Goal: Information Seeking & Learning: Learn about a topic

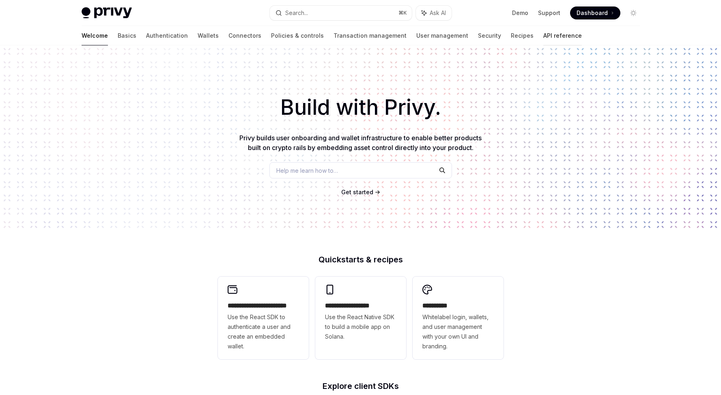
click at [543, 37] on link "API reference" at bounding box center [562, 35] width 39 height 19
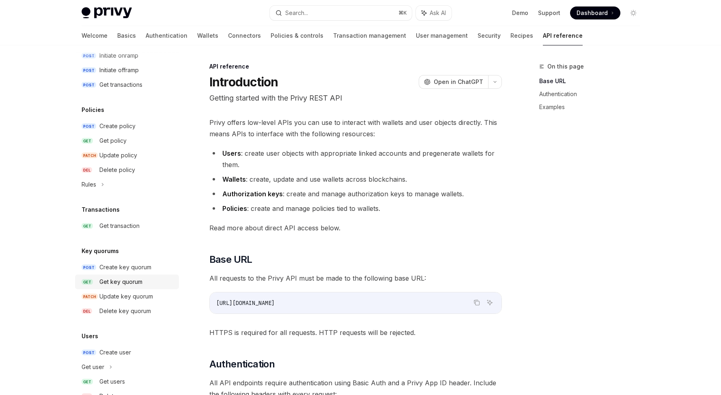
scroll to position [409, 0]
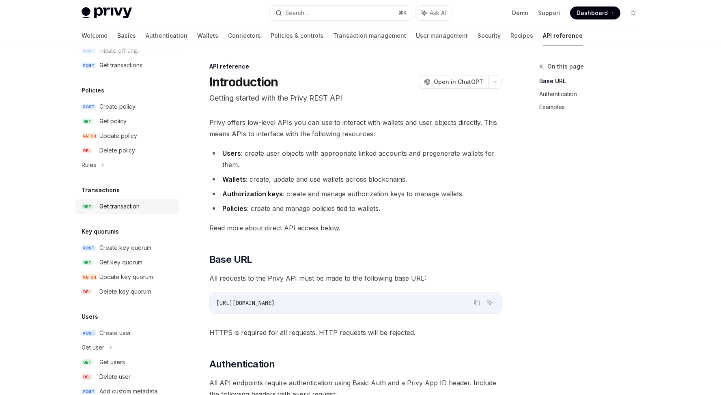
click at [120, 212] on link "GET Get transaction" at bounding box center [127, 206] width 104 height 15
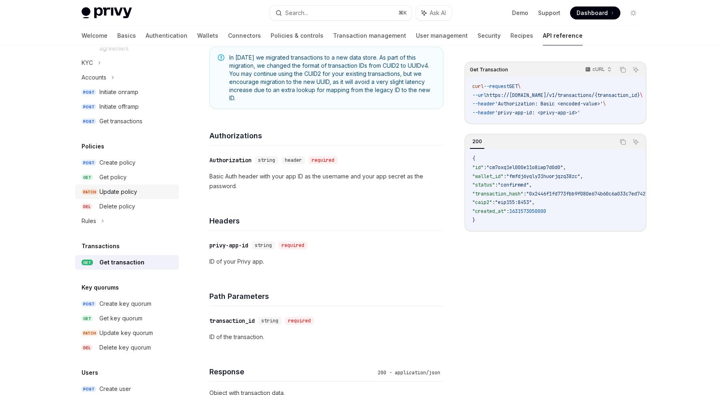
scroll to position [443, 0]
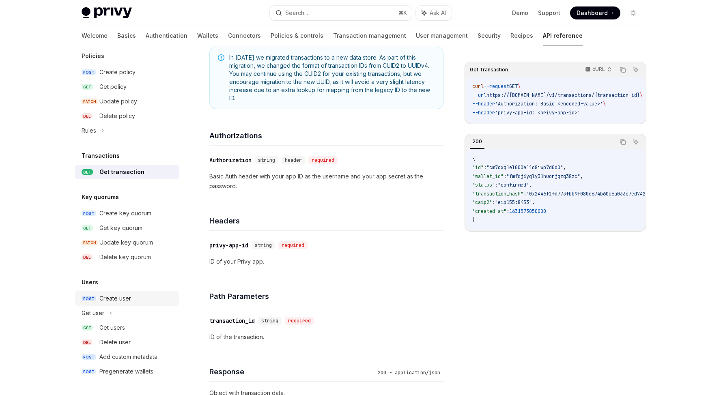
click at [118, 301] on div "Create user" at bounding box center [115, 299] width 32 height 10
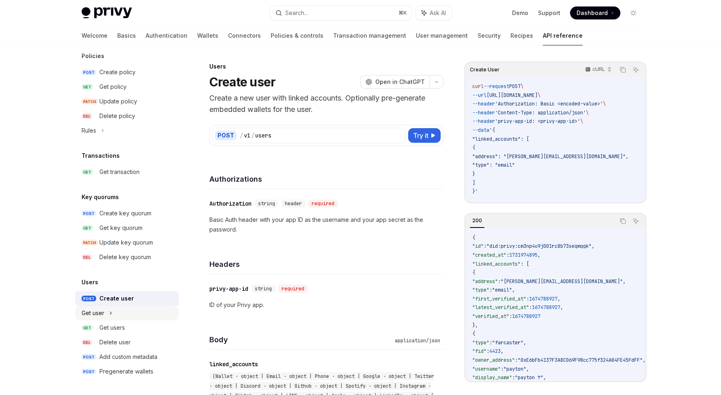
click at [105, 316] on div "Get user" at bounding box center [127, 313] width 104 height 15
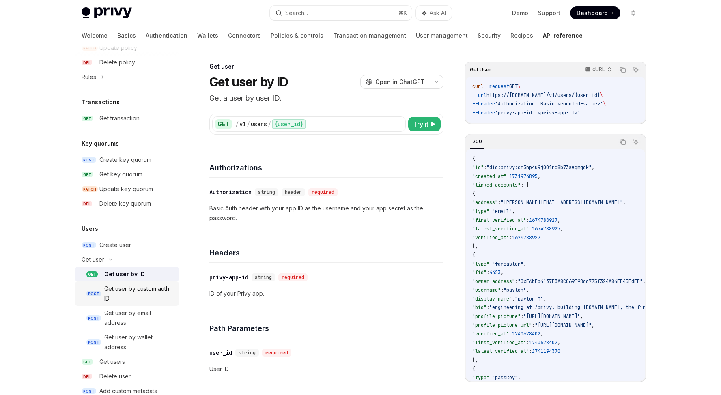
scroll to position [531, 0]
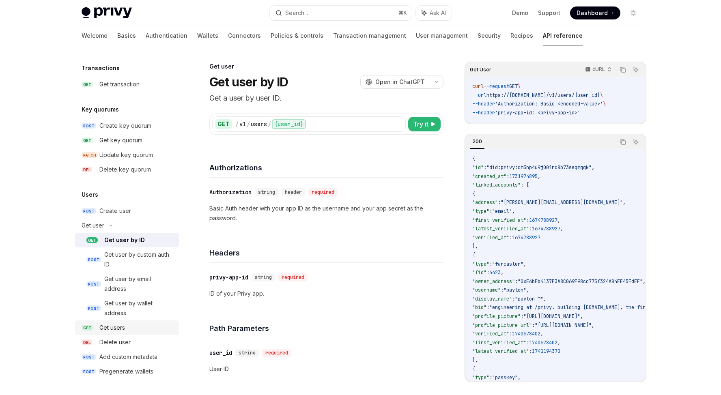
click at [120, 328] on div "Get users" at bounding box center [112, 328] width 26 height 10
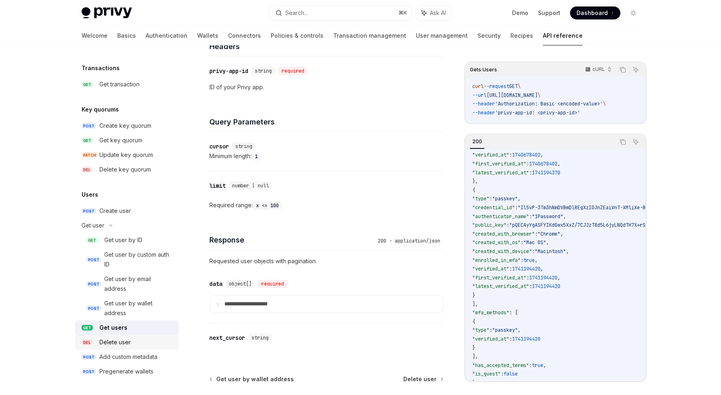
scroll to position [226, 0]
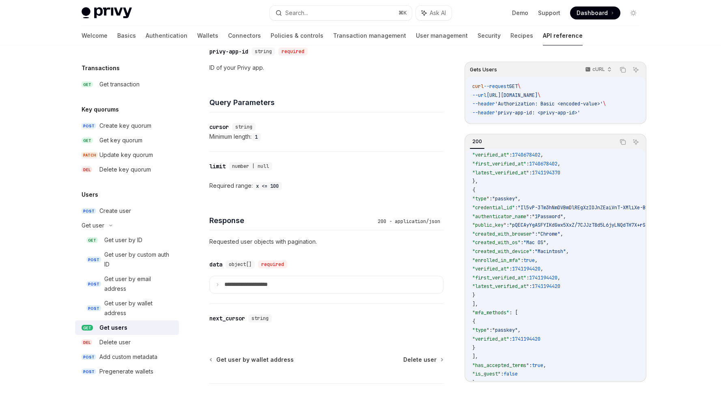
click at [560, 172] on span "1741194370" at bounding box center [546, 173] width 28 height 6
click at [560, 173] on span "1741194370" at bounding box center [546, 173] width 28 height 6
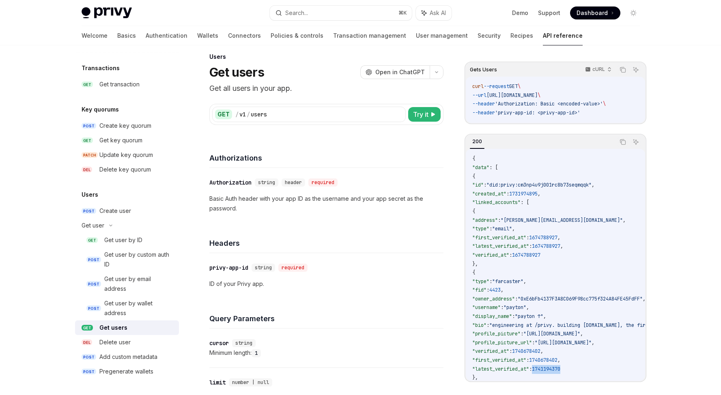
scroll to position [0, 0]
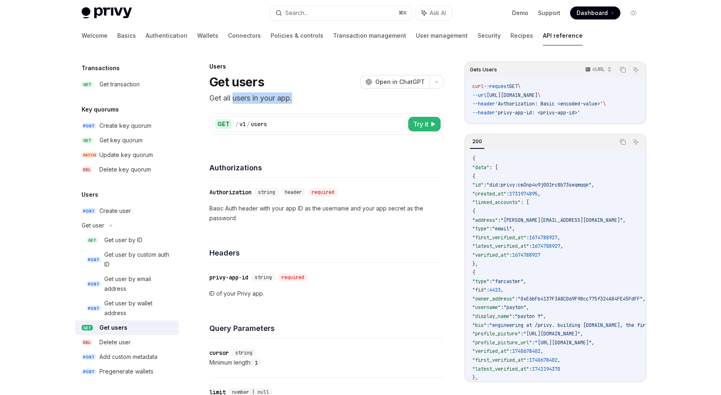
drag, startPoint x: 295, startPoint y: 99, endPoint x: 234, endPoint y: 102, distance: 61.3
click at [234, 102] on p "Get all users in your app." at bounding box center [326, 97] width 234 height 11
click at [512, 227] on span ""email"" at bounding box center [502, 229] width 20 height 6
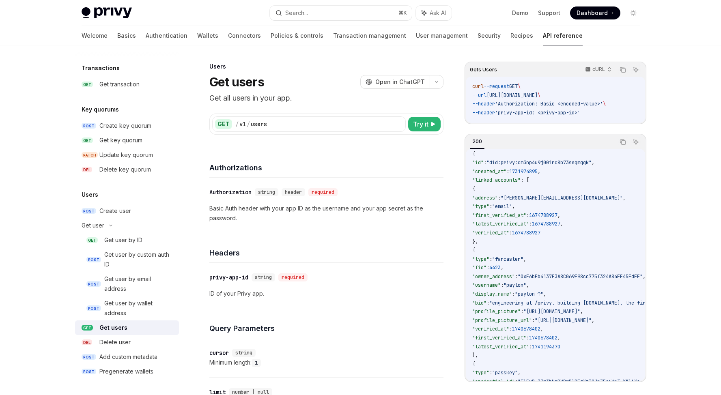
scroll to position [31, 0]
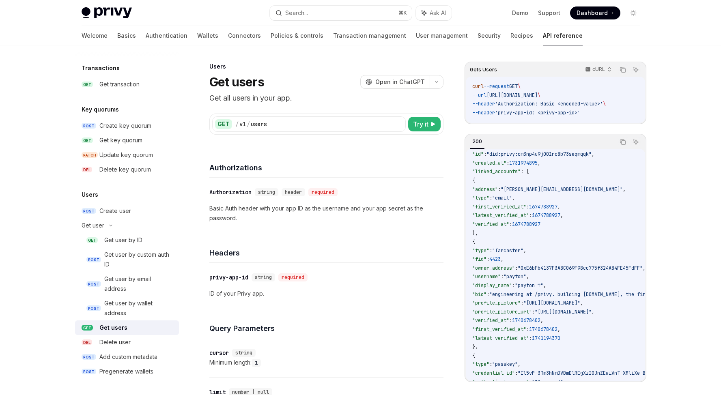
click at [538, 163] on span "1731974895" at bounding box center [523, 163] width 28 height 6
click at [568, 185] on code "{ "data" : [ { "id" : "did:privy:cm3np4u9j001rc8b73seqmqqk" , "created_at" : 17…" at bounding box center [672, 352] width 401 height 456
click at [512, 199] on span ""email"" at bounding box center [502, 198] width 20 height 6
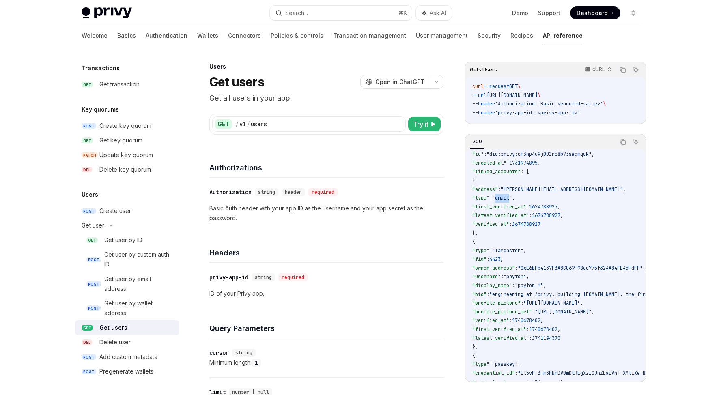
click at [512, 199] on span ""email"" at bounding box center [502, 198] width 20 height 6
click at [516, 209] on span ""first_verified_at"" at bounding box center [499, 207] width 54 height 6
drag, startPoint x: 516, startPoint y: 209, endPoint x: 525, endPoint y: 209, distance: 8.9
click at [516, 209] on span ""first_verified_at"" at bounding box center [499, 207] width 54 height 6
click at [557, 206] on span "1674788927" at bounding box center [543, 207] width 28 height 6
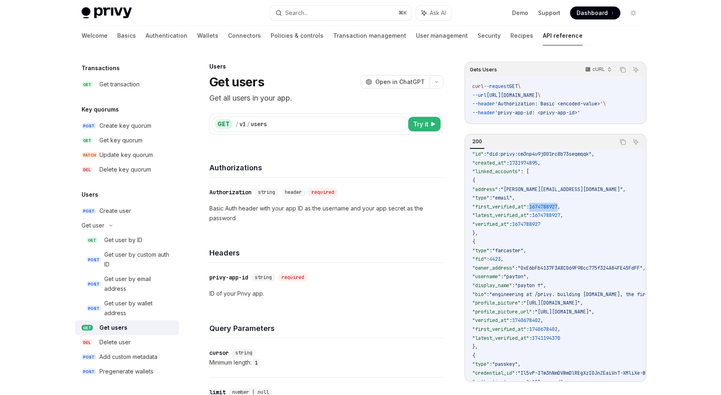
click at [557, 206] on span "1674788927" at bounding box center [543, 207] width 28 height 6
click at [560, 207] on span "," at bounding box center [558, 207] width 3 height 6
drag, startPoint x: 584, startPoint y: 207, endPoint x: 565, endPoint y: 207, distance: 19.1
click at [560, 207] on span ""first_verified_at" : 1674788927 ," at bounding box center [516, 207] width 88 height 6
click at [560, 218] on span "1674788927" at bounding box center [546, 215] width 28 height 6
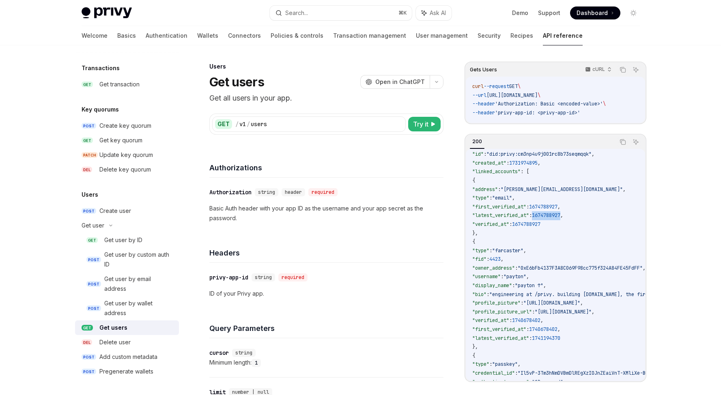
click at [560, 218] on span "1674788927" at bounding box center [546, 215] width 28 height 6
click at [564, 228] on code "{ "data" : [ { "id" : "did:privy:cm3np4u9j001rc8b73seqmqqk" , "created_at" : 17…" at bounding box center [672, 352] width 401 height 456
click at [560, 218] on span "1674788927" at bounding box center [546, 215] width 28 height 6
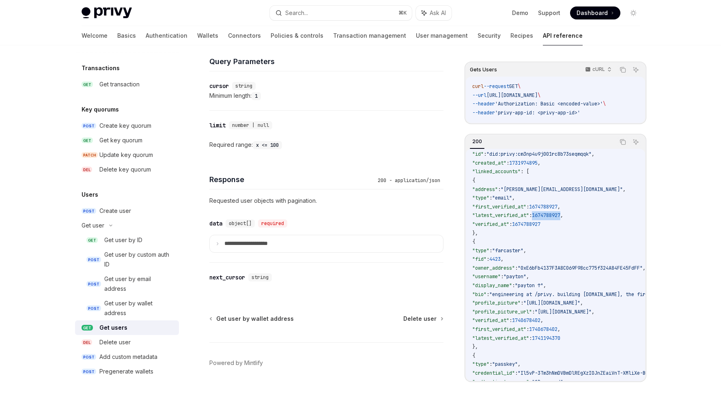
scroll to position [252, 0]
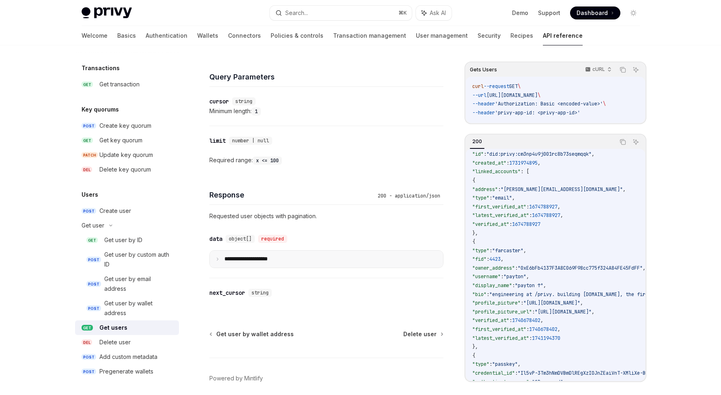
click at [239, 256] on p "**********" at bounding box center [252, 259] width 56 height 7
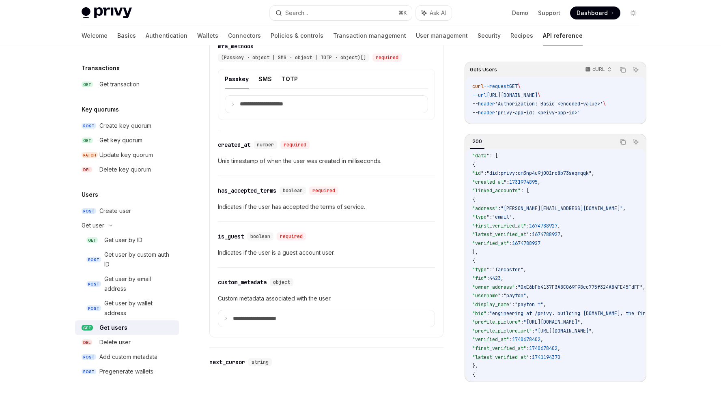
scroll to position [11, 0]
drag, startPoint x: 598, startPoint y: 234, endPoint x: 505, endPoint y: 234, distance: 93.7
click at [505, 234] on code "{ "data" : [ { "id" : "did:privy:cm3np4u9j001rc8b73seqmqqk" , "created_at" : 17…" at bounding box center [672, 371] width 401 height 456
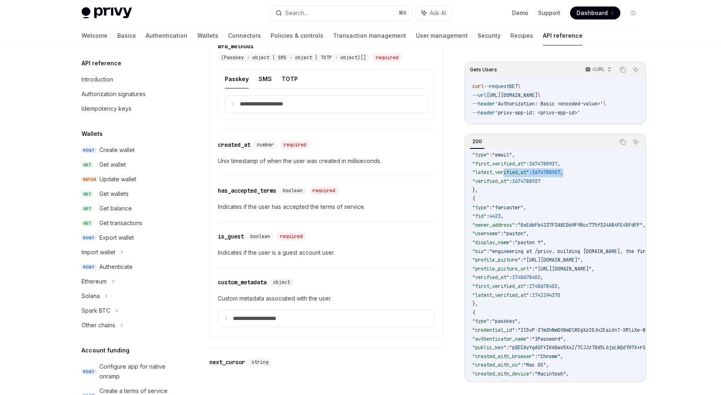
scroll to position [0, 0]
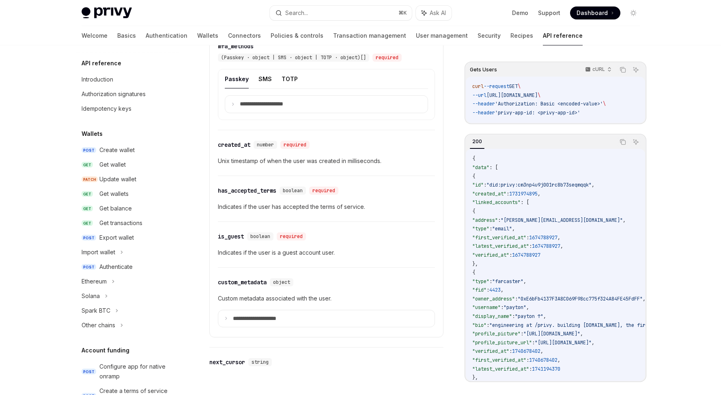
click at [585, 251] on code "{ "data" : [ { "id" : "did:privy:cm3np4u9j001rc8b73seqmqqk" , "created_at" : 17…" at bounding box center [672, 383] width 401 height 456
click at [584, 251] on code "{ "data" : [ { "id" : "did:privy:cm3np4u9j001rc8b73seqmqqk" , "created_at" : 17…" at bounding box center [672, 383] width 401 height 456
click at [560, 248] on span "1674788927" at bounding box center [546, 246] width 28 height 6
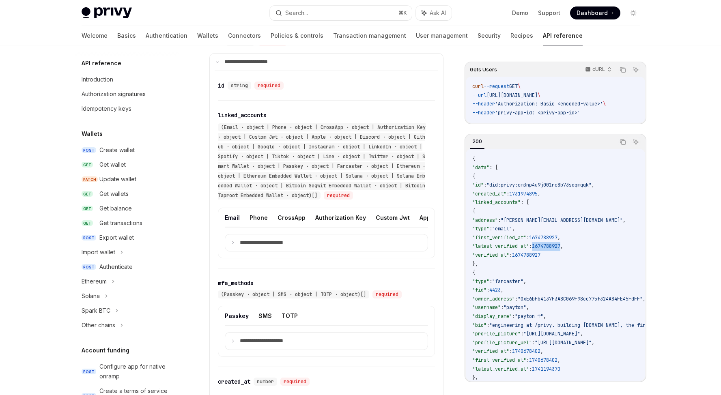
scroll to position [458, 0]
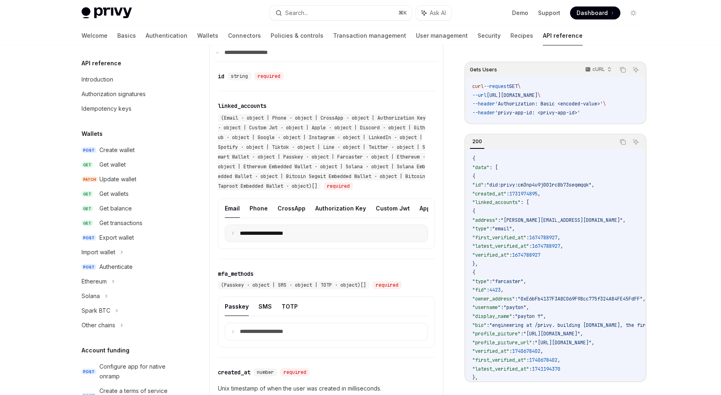
click at [233, 235] on icon at bounding box center [233, 233] width 4 height 4
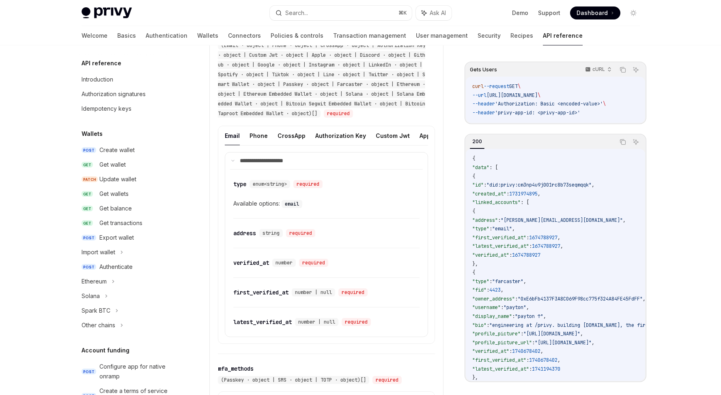
scroll to position [541, 0]
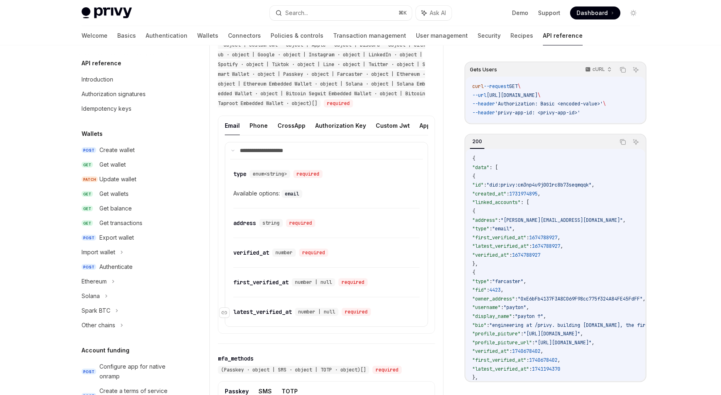
click at [256, 316] on div "latest_verified_at" at bounding box center [262, 312] width 58 height 8
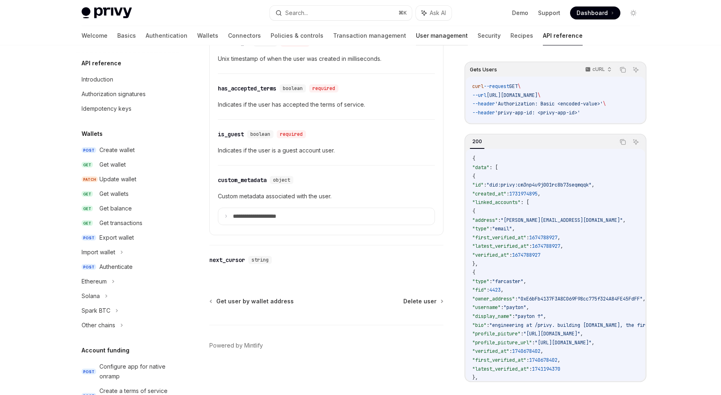
click at [416, 39] on link "User management" at bounding box center [442, 35] width 52 height 19
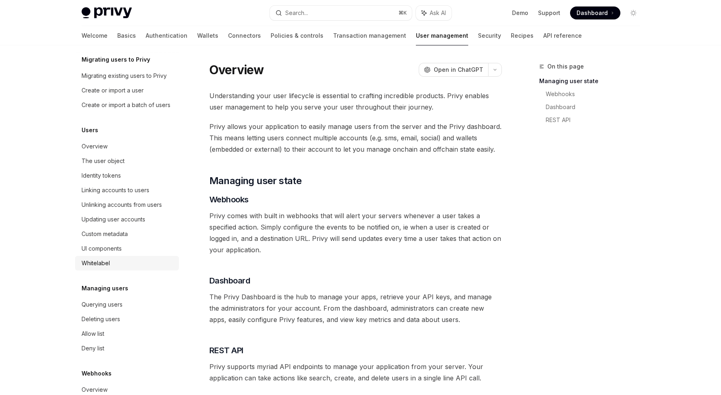
scroll to position [74, 0]
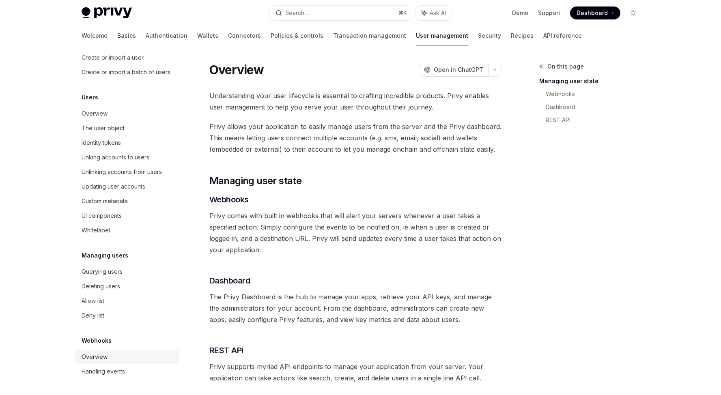
click at [105, 359] on div "Overview" at bounding box center [95, 357] width 26 height 10
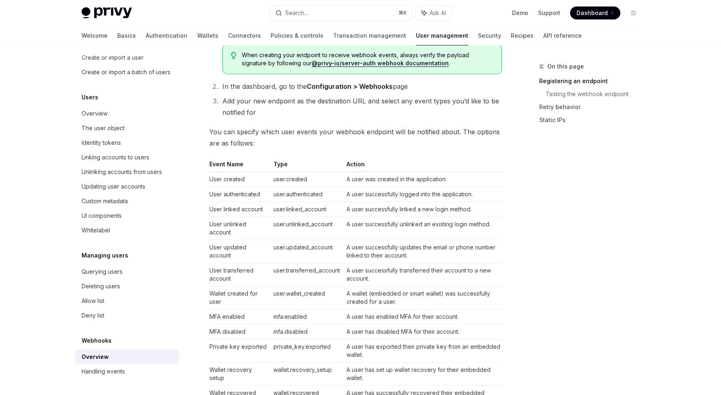
scroll to position [430, 0]
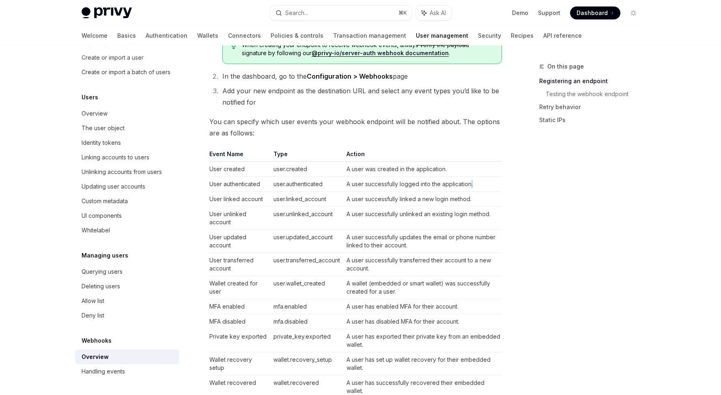
drag, startPoint x: 477, startPoint y: 187, endPoint x: 345, endPoint y: 189, distance: 132.3
click at [458, 184] on td "A user successfully logged into the application." at bounding box center [422, 184] width 159 height 15
drag, startPoint x: 211, startPoint y: 186, endPoint x: 475, endPoint y: 181, distance: 263.7
click at [474, 180] on tr "User authenticated user.authenticated A user successfully logged into the appli…" at bounding box center [355, 184] width 292 height 15
drag, startPoint x: 482, startPoint y: 186, endPoint x: 439, endPoint y: 183, distance: 43.9
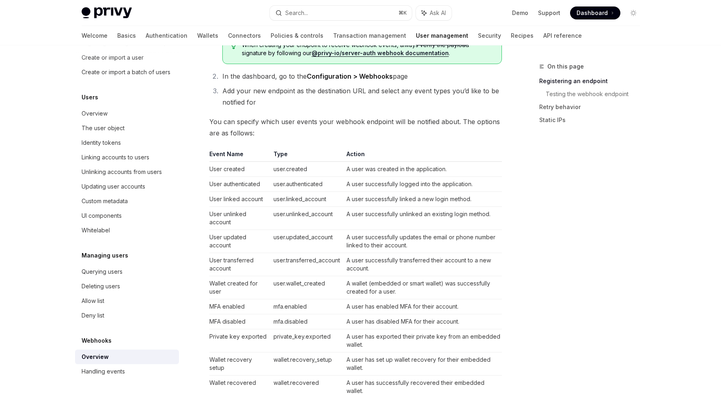
click at [477, 185] on td "A user successfully logged into the application." at bounding box center [422, 184] width 159 height 15
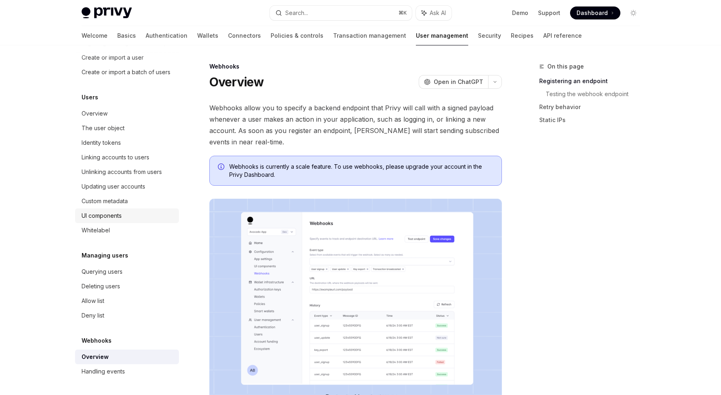
scroll to position [0, 0]
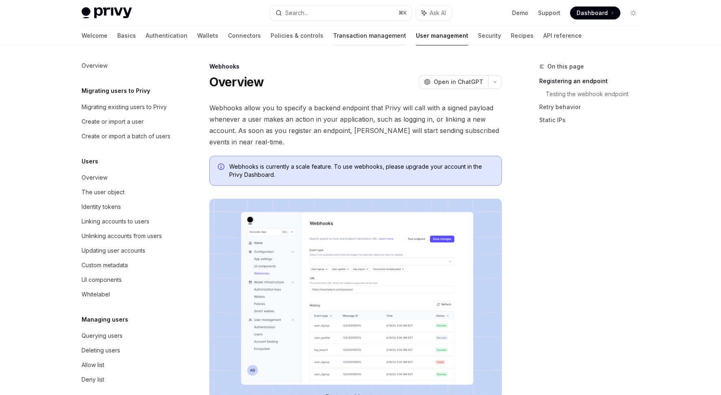
click at [334, 32] on link "Transaction management" at bounding box center [369, 35] width 73 height 19
type textarea "*"
